Goal: Information Seeking & Learning: Learn about a topic

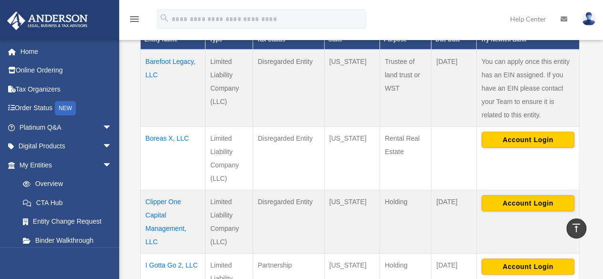
scroll to position [257, 0]
click at [161, 138] on td "Boreas X, LLC" at bounding box center [173, 157] width 65 height 63
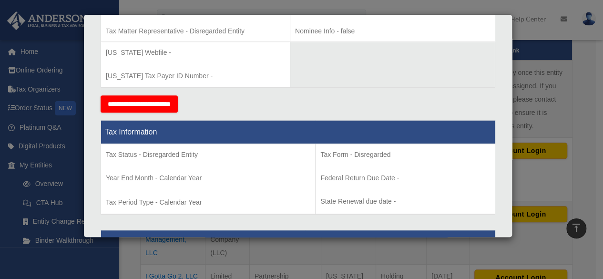
scroll to position [339, 0]
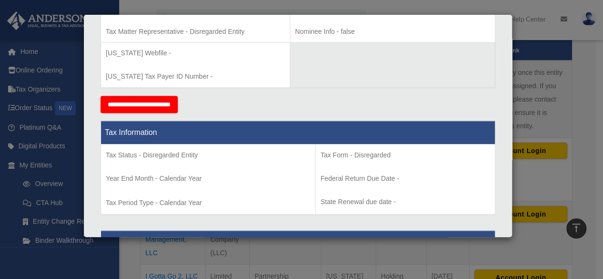
click at [578, 167] on div "Details × Articles Sent Organizational Date" at bounding box center [301, 139] width 603 height 279
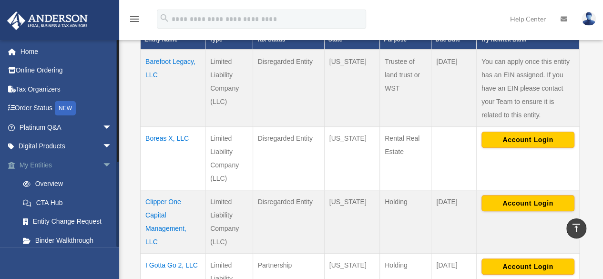
click at [102, 162] on span "arrow_drop_down" at bounding box center [111, 165] width 19 height 20
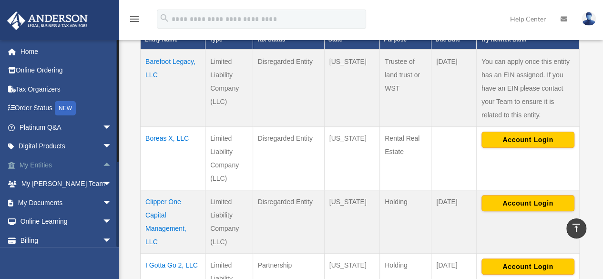
click at [28, 161] on link "My Entities arrow_drop_up" at bounding box center [67, 164] width 120 height 19
click at [27, 167] on link "My Entities arrow_drop_up" at bounding box center [67, 164] width 120 height 19
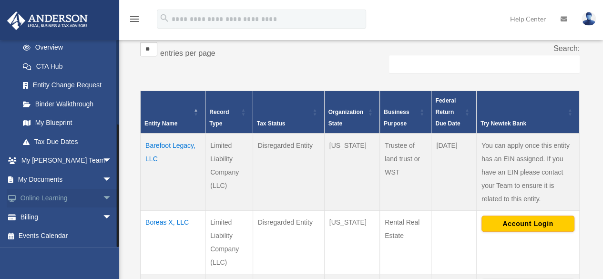
scroll to position [173, 0]
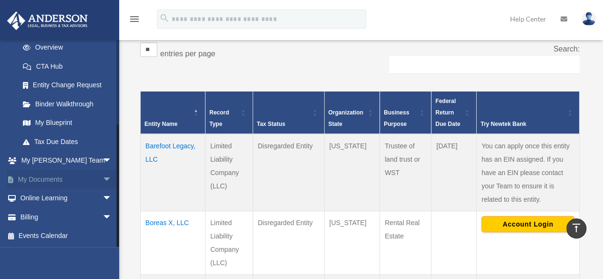
click at [102, 178] on span "arrow_drop_down" at bounding box center [111, 180] width 19 height 20
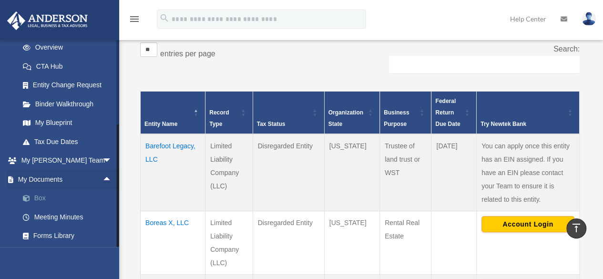
click at [37, 198] on link "Box" at bounding box center [69, 198] width 113 height 19
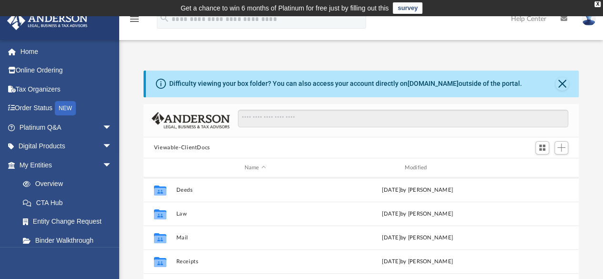
scroll to position [48, 0]
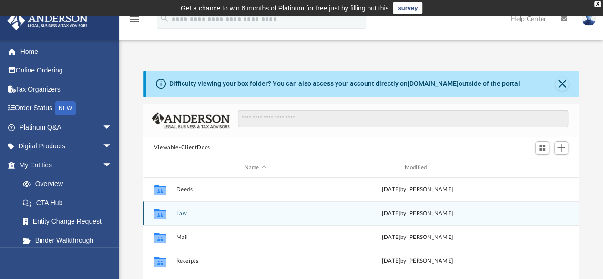
click at [172, 213] on div "Collaborated Folder Law Fri Sep 26 2025 by Laura Hundley" at bounding box center [360, 213] width 435 height 24
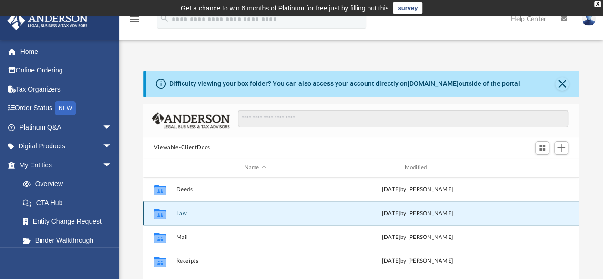
click at [177, 216] on div "Collaborated Folder Law [DATE] by [PERSON_NAME]" at bounding box center [360, 213] width 435 height 24
click at [177, 216] on div "Collaborated Folder Law Fri Sep 26 2025 by Laura Hundley" at bounding box center [360, 213] width 435 height 24
click at [161, 214] on icon "grid" at bounding box center [160, 215] width 12 height 8
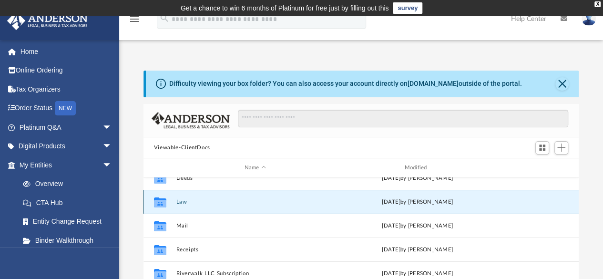
scroll to position [57, 0]
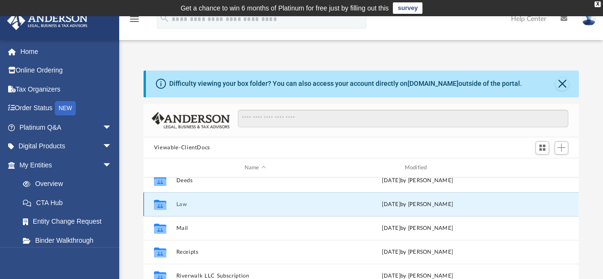
click at [182, 202] on button "Law" at bounding box center [255, 204] width 158 height 6
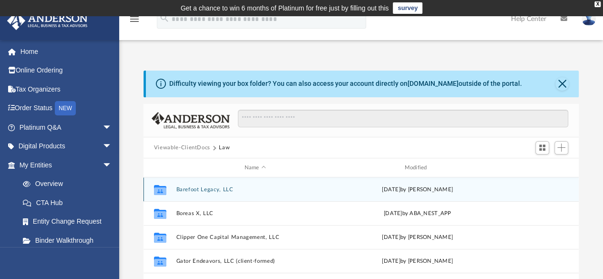
scroll to position [3, 0]
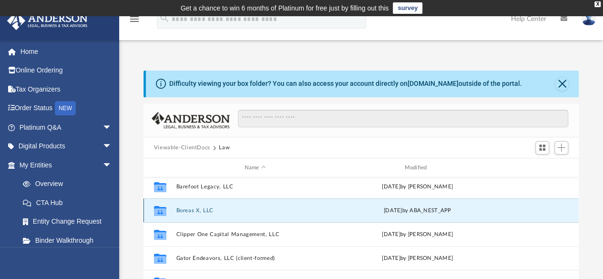
click at [194, 210] on button "Boreas X, LLC" at bounding box center [255, 210] width 158 height 6
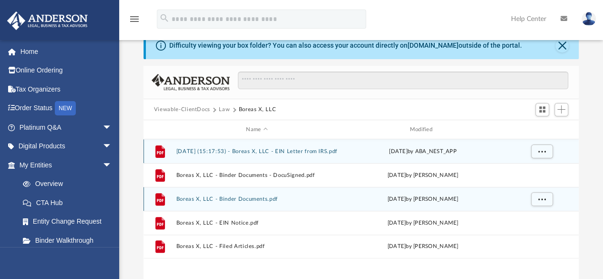
scroll to position [39, 0]
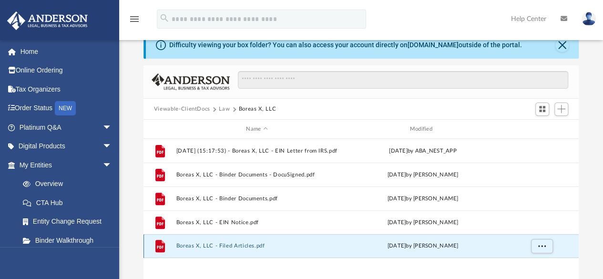
click at [220, 243] on button "Boreas X, LLC - Filed Articles.pdf" at bounding box center [256, 246] width 161 height 6
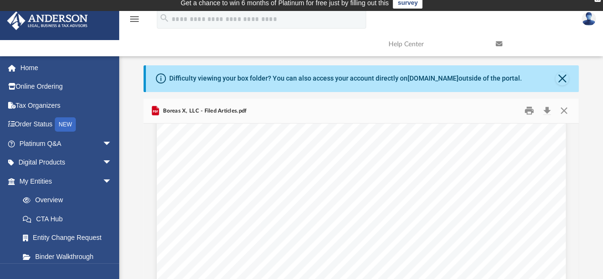
scroll to position [41, 0]
click at [525, 110] on button "Print" at bounding box center [528, 110] width 19 height 15
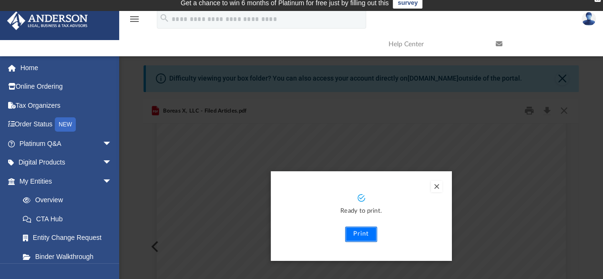
click at [368, 235] on button "Print" at bounding box center [361, 233] width 32 height 15
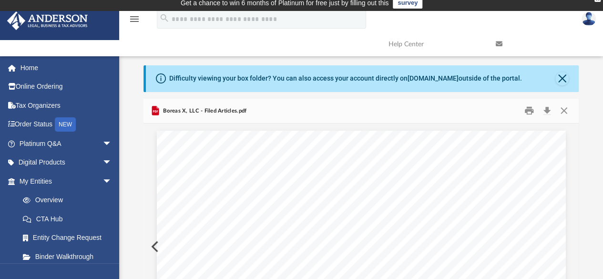
scroll to position [0, 0]
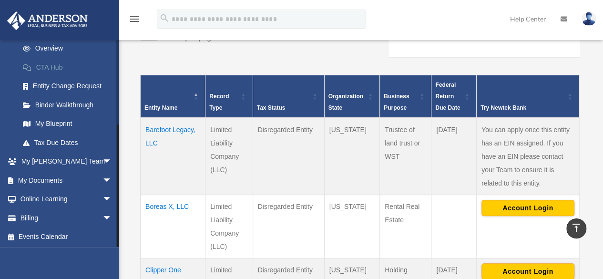
scroll to position [136, 0]
click at [55, 176] on link "My Documents arrow_drop_down" at bounding box center [67, 179] width 120 height 19
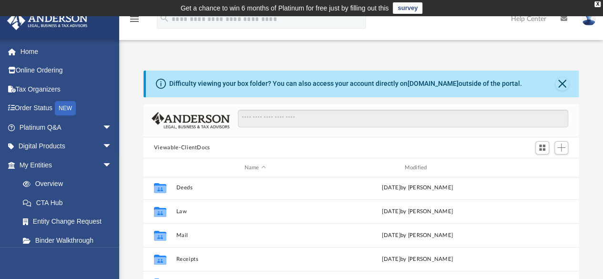
scroll to position [50, 0]
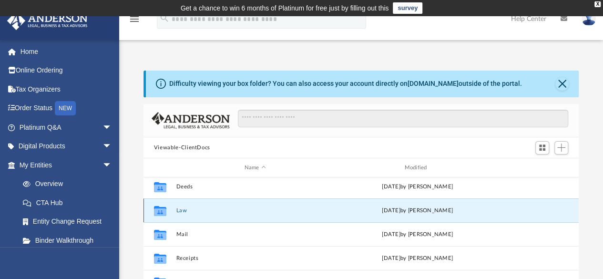
click at [176, 211] on button "Law" at bounding box center [255, 210] width 158 height 6
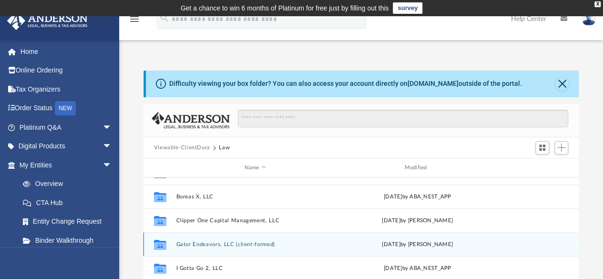
scroll to position [0, 0]
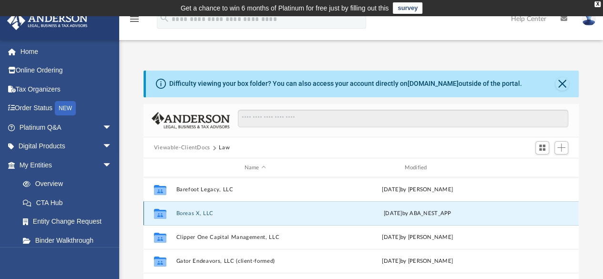
click at [201, 212] on button "Boreas X, LLC" at bounding box center [255, 213] width 158 height 6
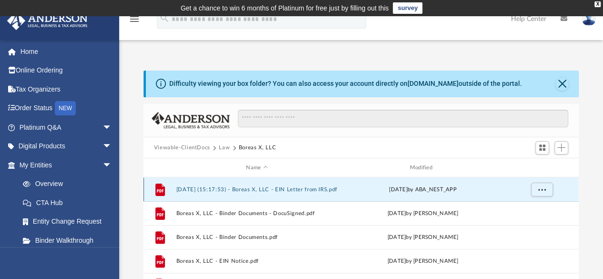
click at [243, 189] on button "2025.09.15 (15:17:53) - Boreas X, LLC - EIN Letter from IRS.pdf" at bounding box center [256, 189] width 161 height 6
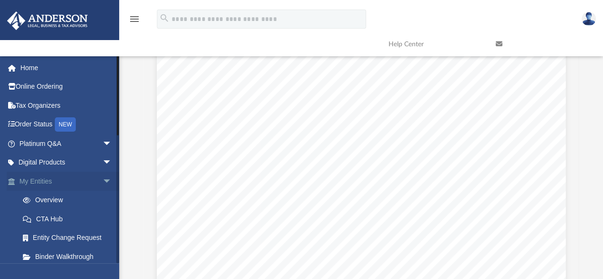
click at [7, 182] on link "My Entities arrow_drop_down" at bounding box center [67, 180] width 120 height 19
click at [13, 180] on span at bounding box center [16, 181] width 6 height 7
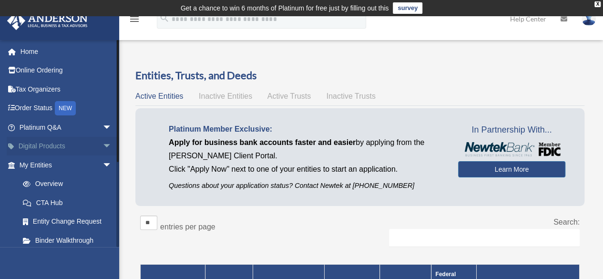
click at [7, 149] on link "Digital Products arrow_drop_down" at bounding box center [67, 146] width 120 height 19
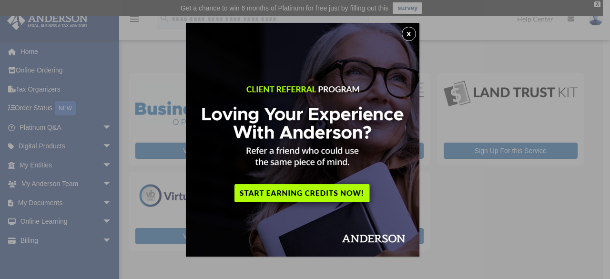
click at [450, 197] on div "x" at bounding box center [305, 139] width 610 height 279
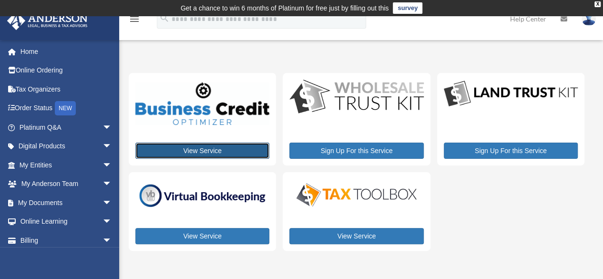
click at [209, 148] on link "View Service" at bounding box center [202, 150] width 134 height 16
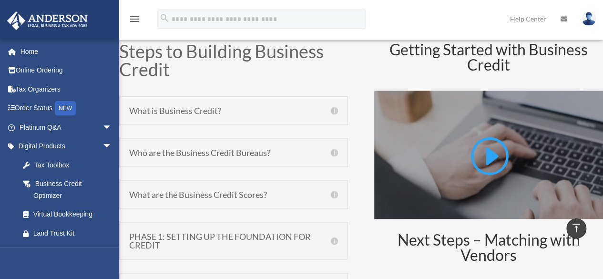
scroll to position [451, 0]
click at [191, 109] on h5 "What is Business Credit?" at bounding box center [233, 110] width 209 height 9
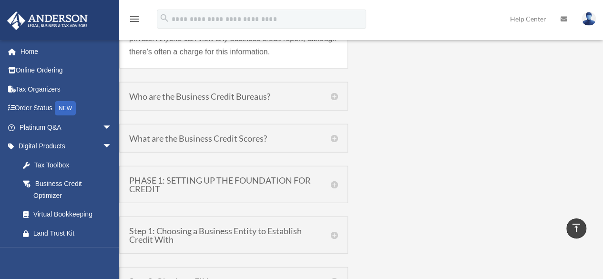
scroll to position [1124, 0]
click at [272, 181] on h5 "PHASE 1: SETTING UP THE FOUNDATION FOR CREDIT" at bounding box center [233, 183] width 209 height 17
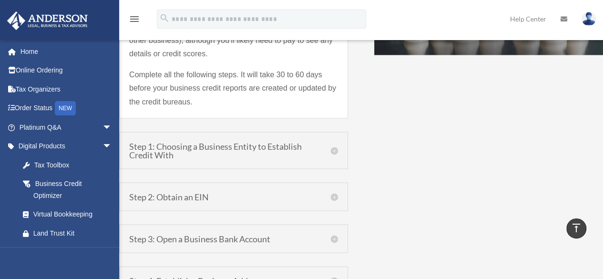
scroll to position [805, 0]
click at [251, 148] on h5 "Step 1: Choosing a Business Entity to Establish Credit With" at bounding box center [233, 149] width 209 height 17
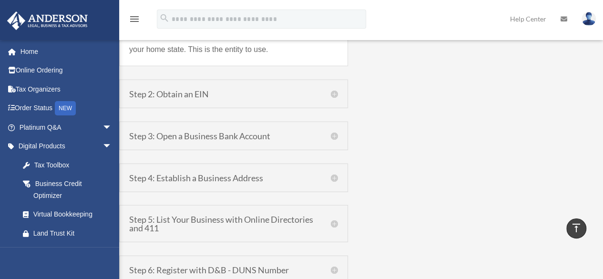
scroll to position [1102, 0]
click at [333, 175] on h5 "Step 4: Establish a Business Address" at bounding box center [233, 177] width 209 height 9
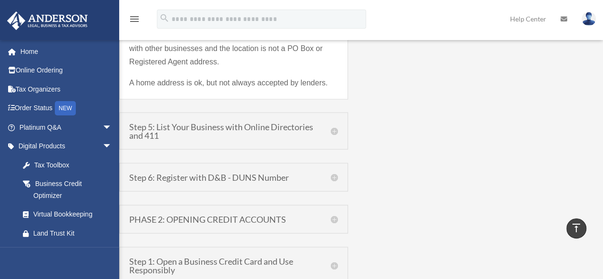
scroll to position [884, 0]
click at [246, 178] on h5 "Step 6: Register with D&B - DUNS Number" at bounding box center [233, 176] width 209 height 9
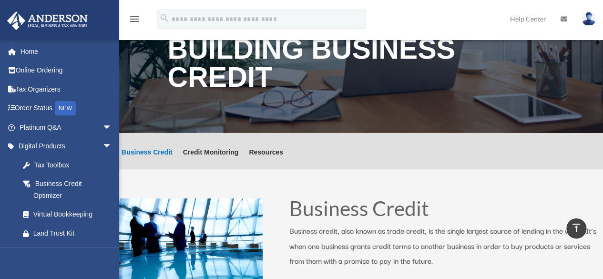
scroll to position [0, 0]
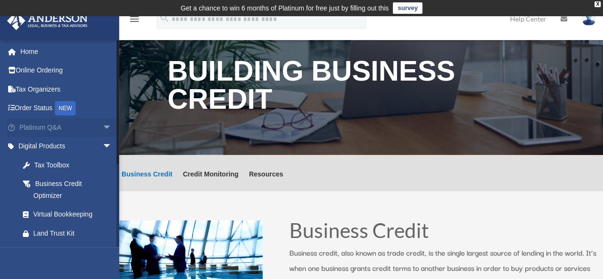
click at [102, 128] on span "arrow_drop_down" at bounding box center [111, 128] width 19 height 20
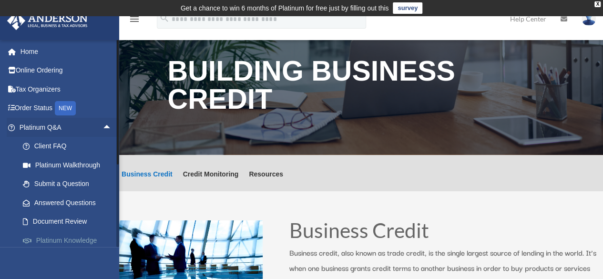
click at [63, 239] on link "Platinum Knowledge Room" at bounding box center [69, 246] width 113 height 30
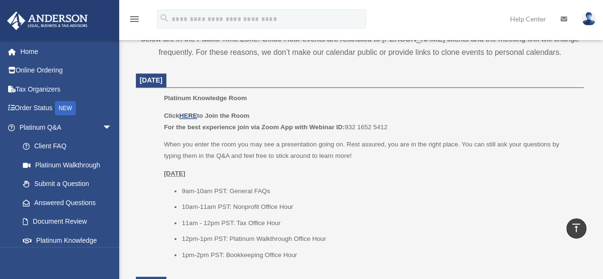
scroll to position [381, 0]
click at [189, 114] on u "HERE" at bounding box center [188, 114] width 18 height 7
